Goal: Information Seeking & Learning: Learn about a topic

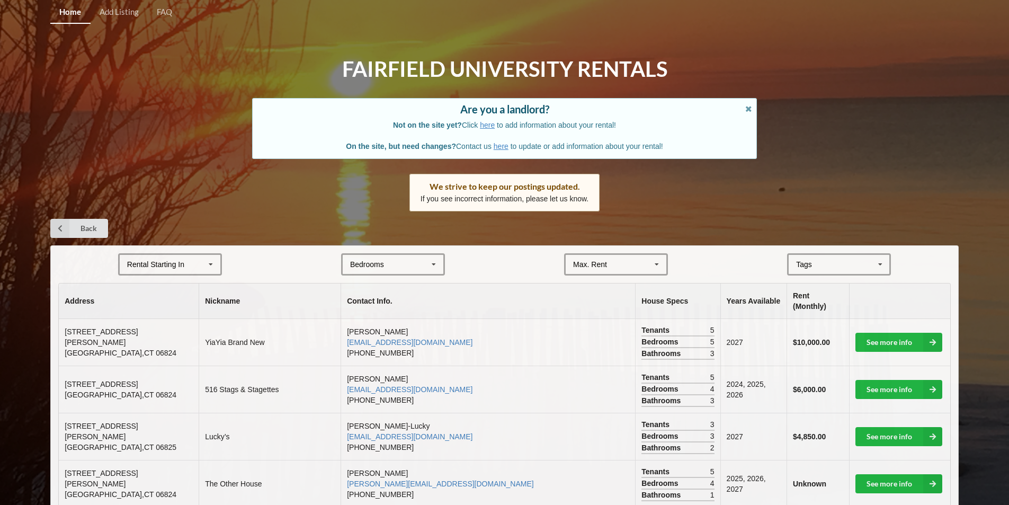
click at [165, 265] on div "Rental Starting In" at bounding box center [155, 264] width 57 height 7
click at [147, 321] on div "2027" at bounding box center [170, 323] width 101 height 20
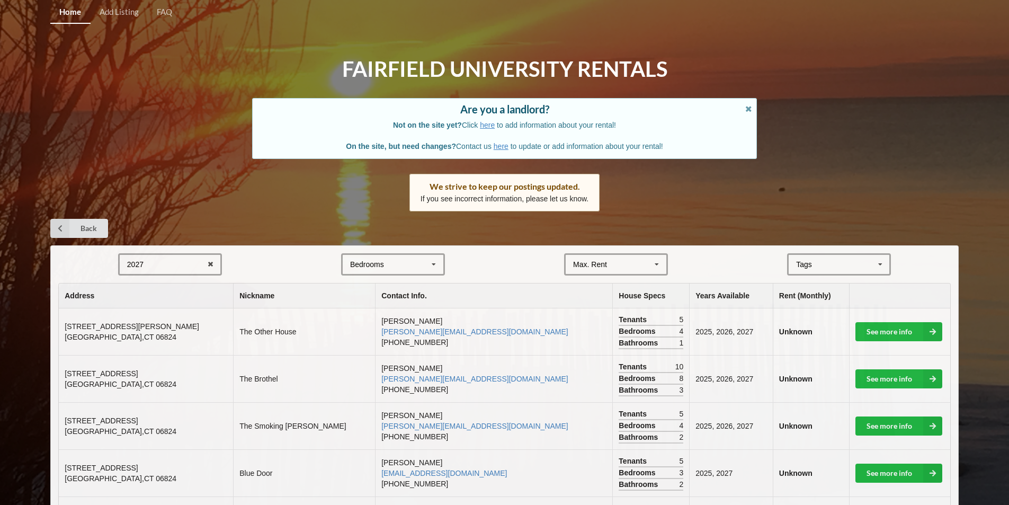
click at [387, 258] on div "Bedrooms 1 2 3 4 5 6 7 8" at bounding box center [393, 264] width 104 height 22
click at [350, 324] on div "3" at bounding box center [393, 323] width 101 height 20
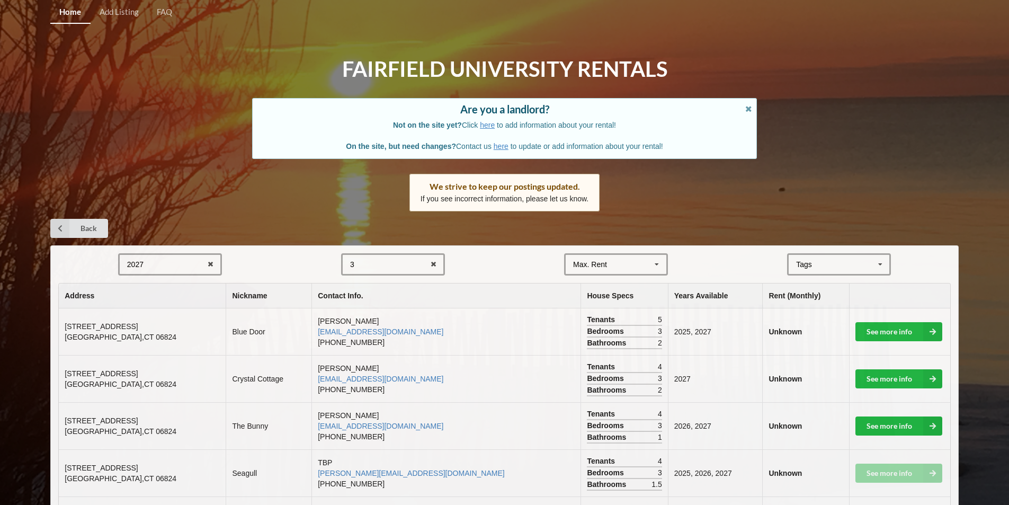
scroll to position [53, 0]
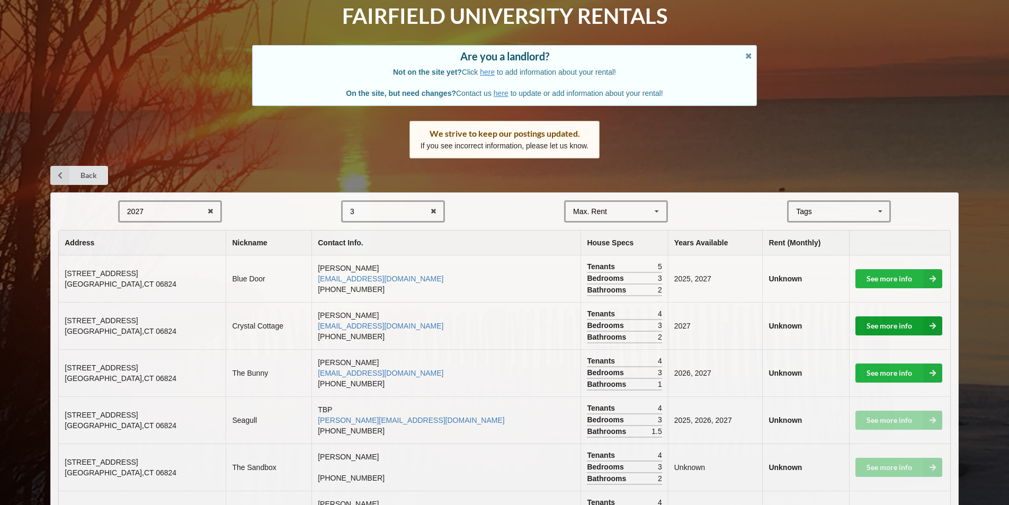
click at [891, 327] on link "See more info" at bounding box center [898, 325] width 87 height 19
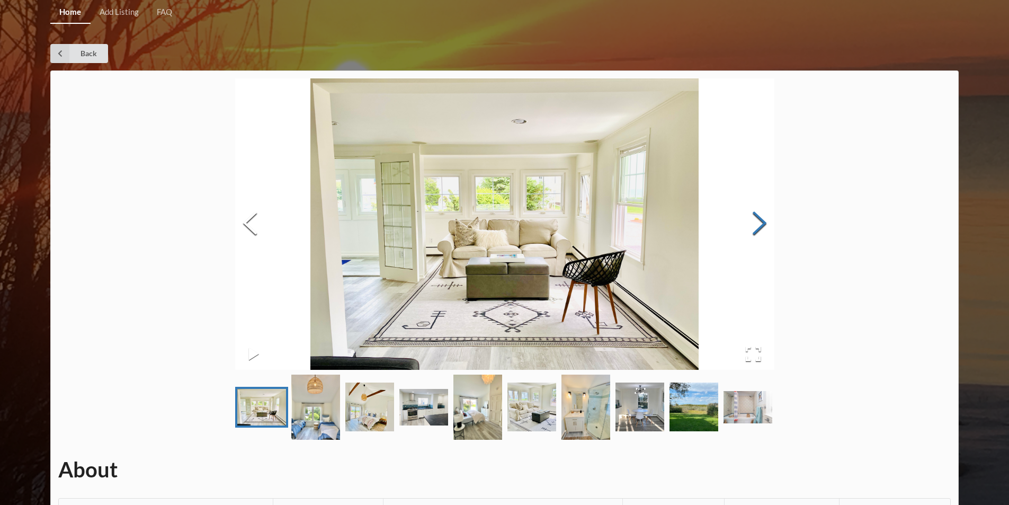
click at [767, 218] on button "Next Slide" at bounding box center [760, 224] width 30 height 96
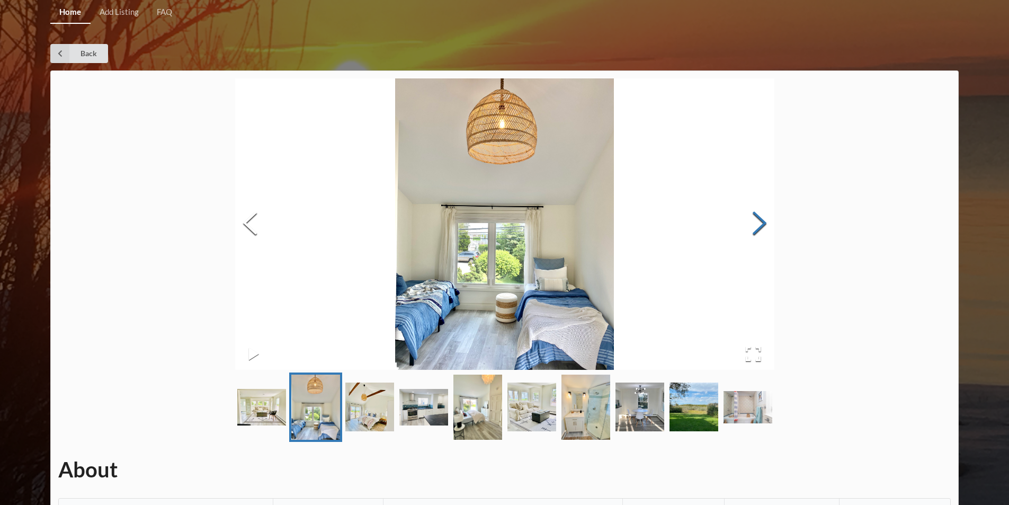
click at [767, 218] on button "Next Slide" at bounding box center [760, 224] width 30 height 96
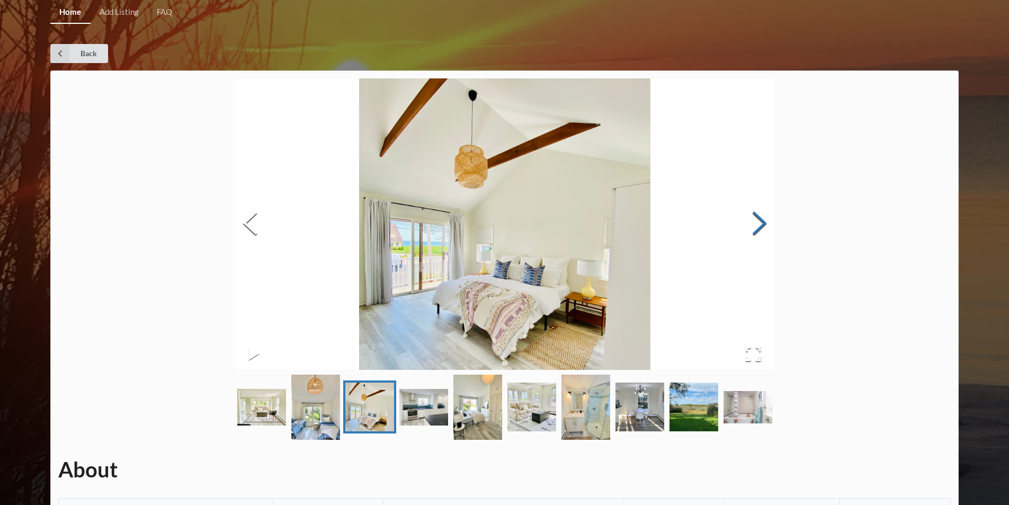
click at [767, 218] on button "Next Slide" at bounding box center [760, 224] width 30 height 96
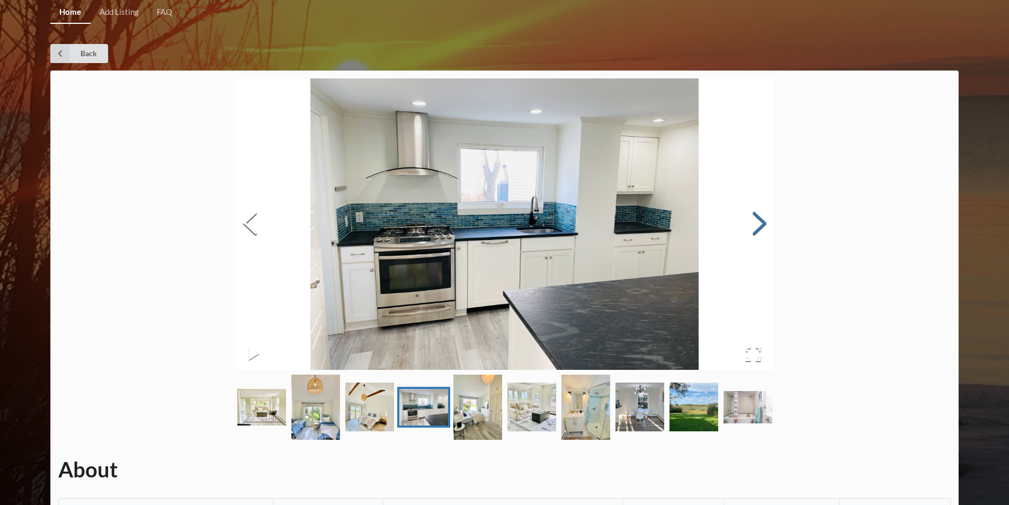
click at [767, 218] on button "Next Slide" at bounding box center [760, 224] width 30 height 96
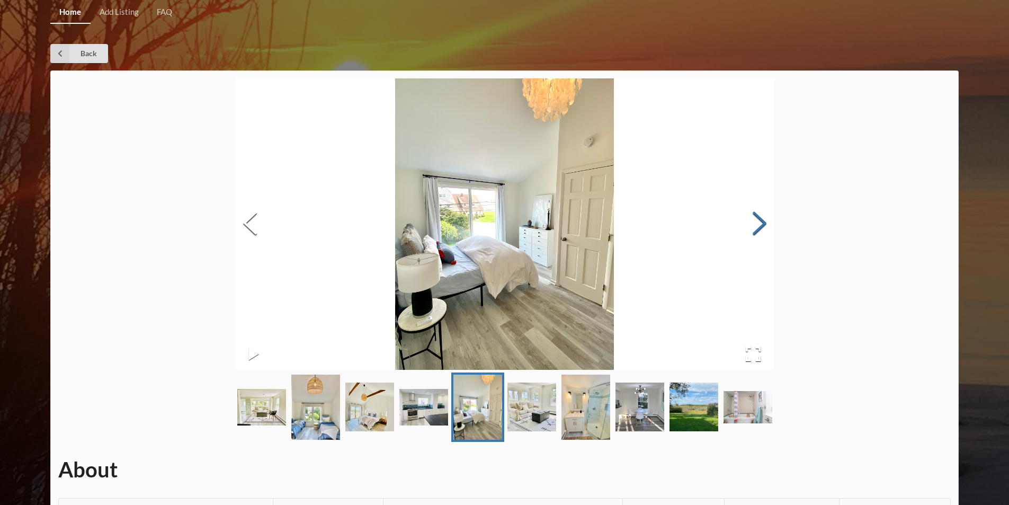
click at [767, 218] on button "Next Slide" at bounding box center [760, 224] width 30 height 96
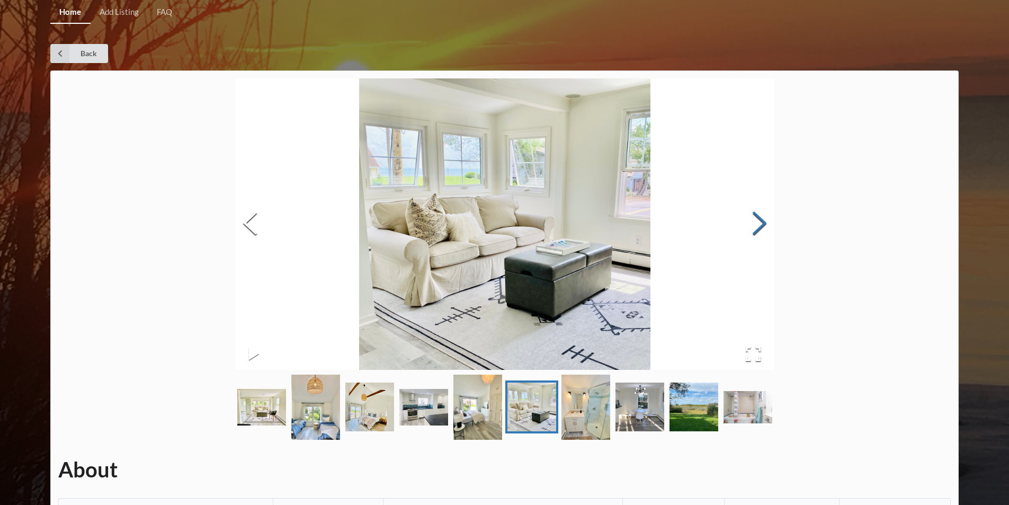
click at [767, 218] on button "Next Slide" at bounding box center [760, 224] width 30 height 96
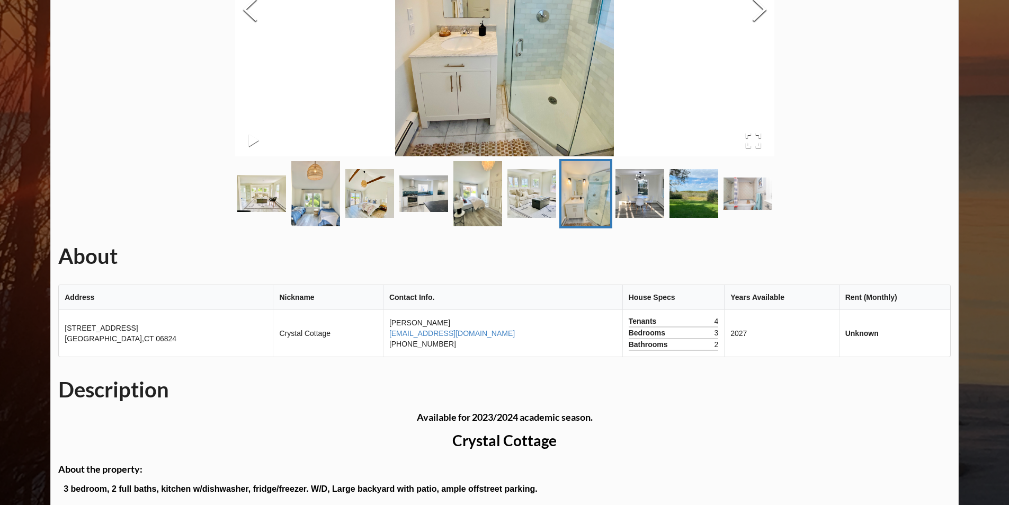
scroll to position [53, 0]
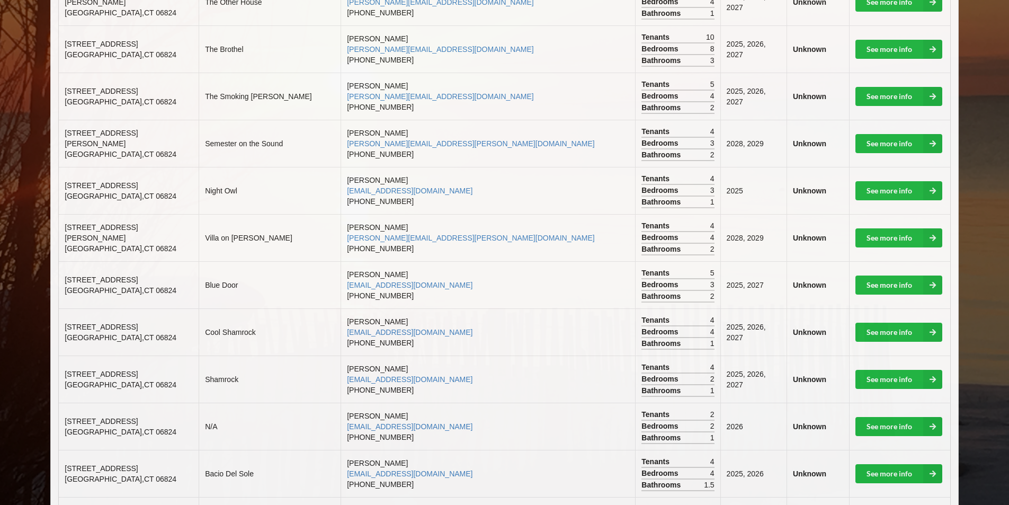
scroll to position [477, 0]
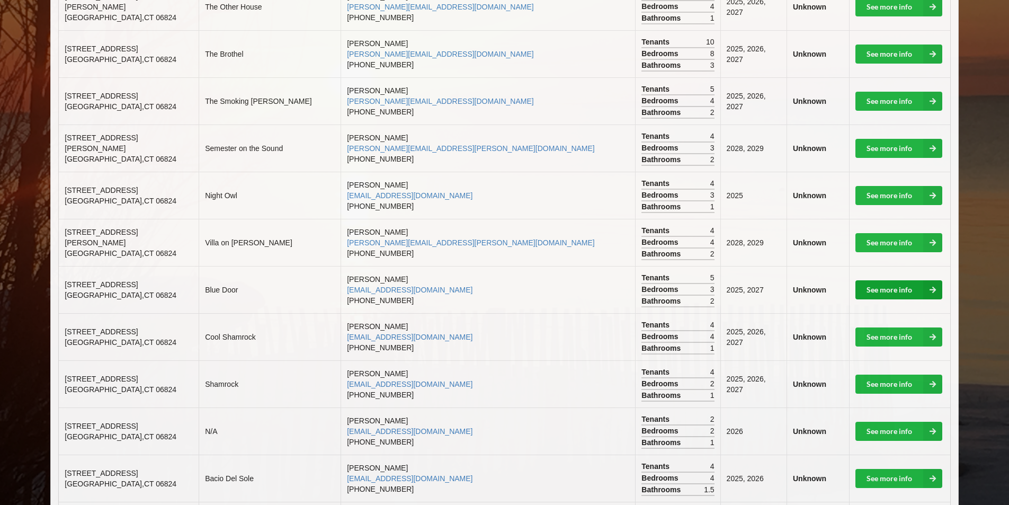
click at [910, 280] on link "See more info" at bounding box center [898, 289] width 87 height 19
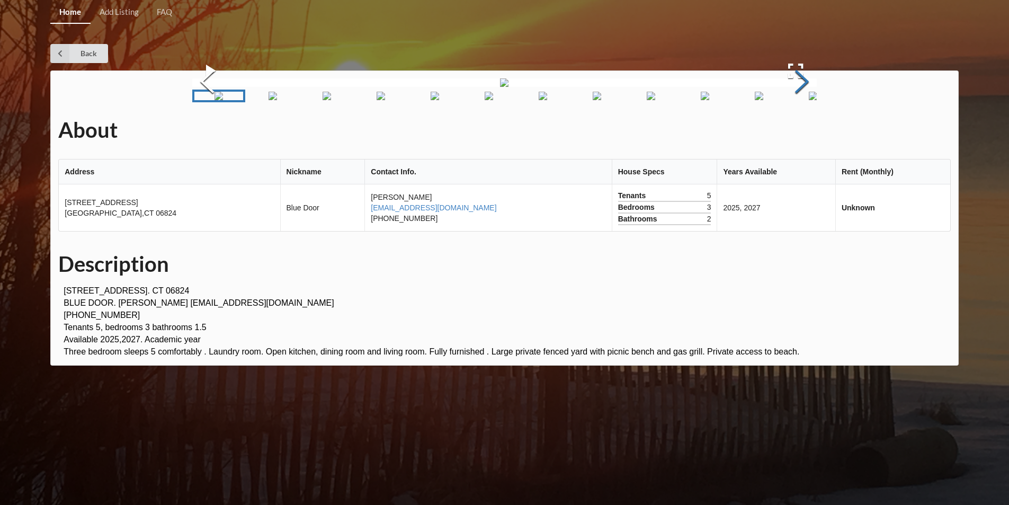
click at [797, 131] on button "Next Slide" at bounding box center [802, 83] width 30 height 96
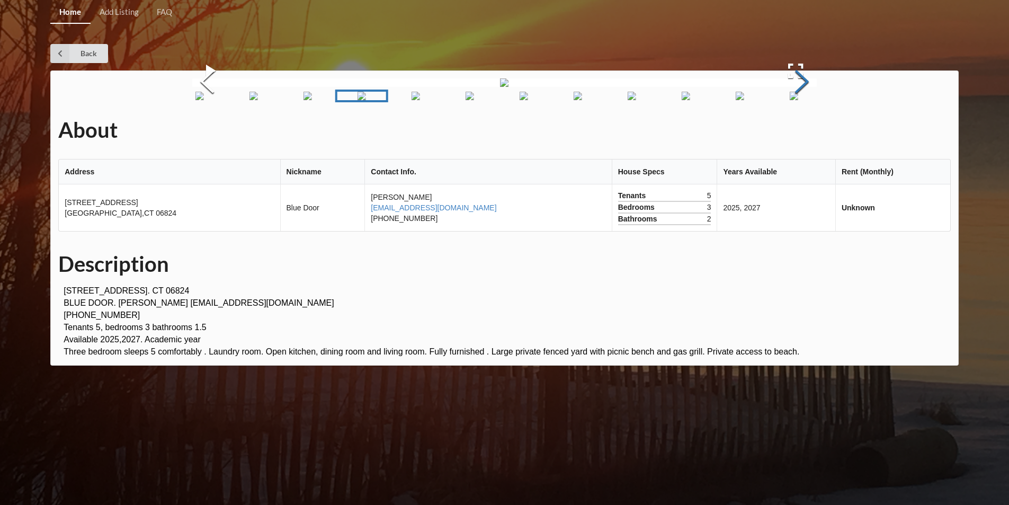
click at [797, 131] on button "Next Slide" at bounding box center [802, 83] width 30 height 96
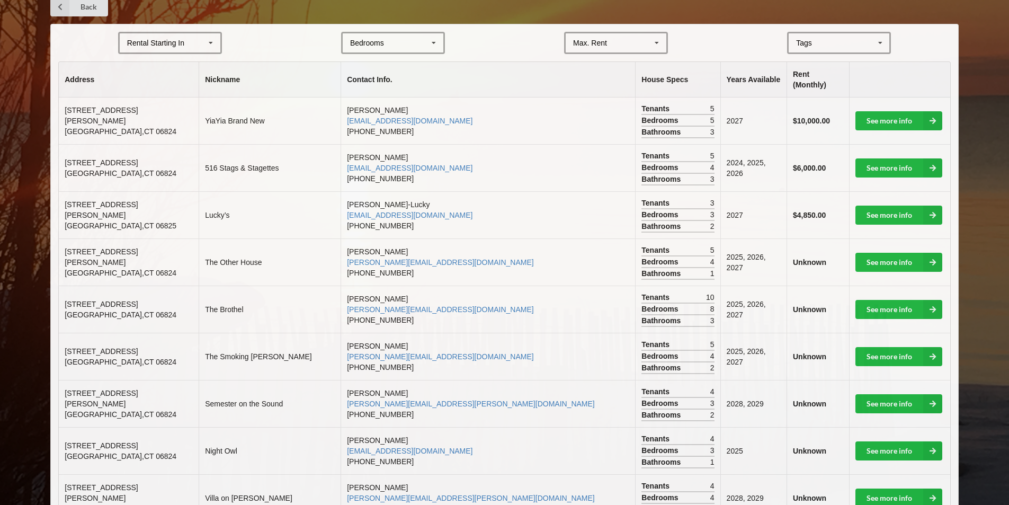
scroll to position [477, 0]
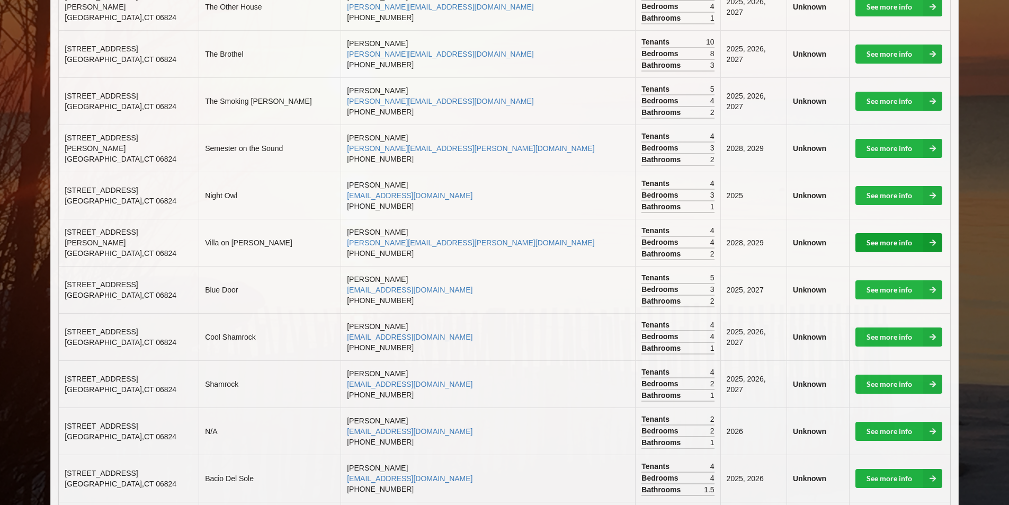
click at [892, 233] on link "See more info" at bounding box center [898, 242] width 87 height 19
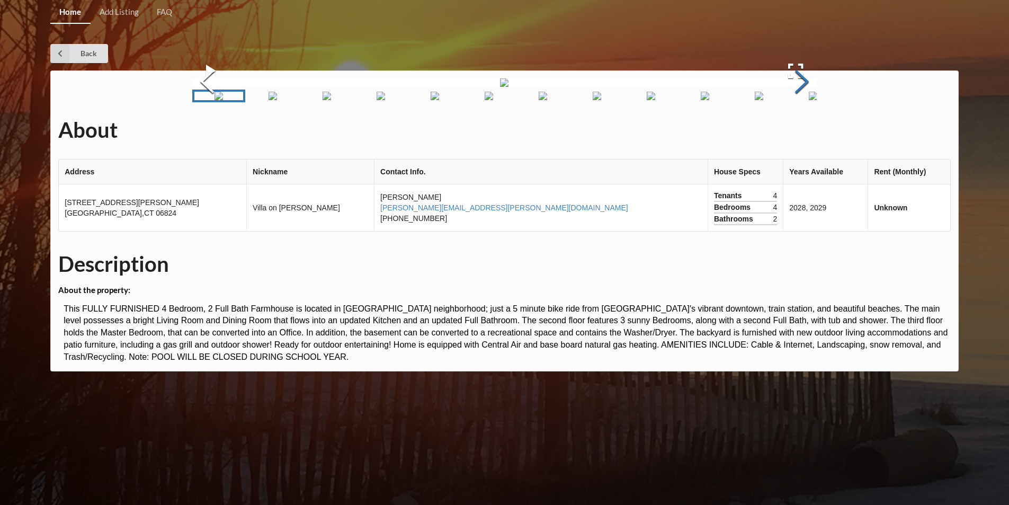
click at [809, 131] on button "Next Slide" at bounding box center [802, 83] width 30 height 96
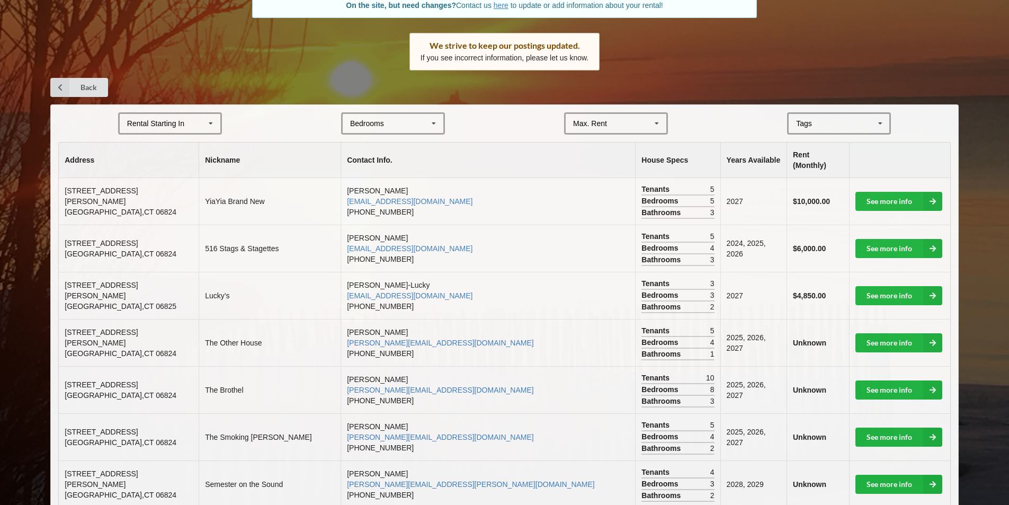
scroll to position [106, 0]
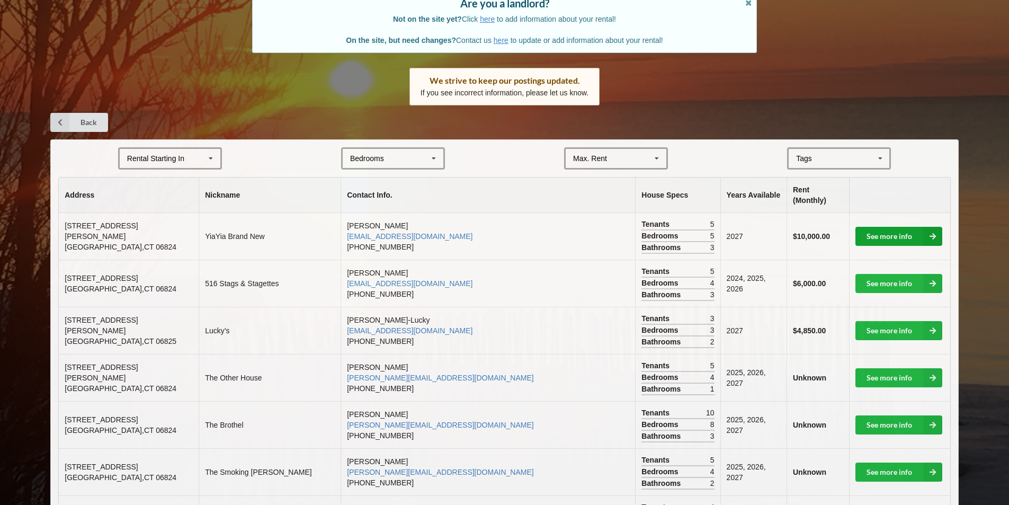
click at [894, 227] on link "See more info" at bounding box center [898, 236] width 87 height 19
